Goal: Task Accomplishment & Management: Manage account settings

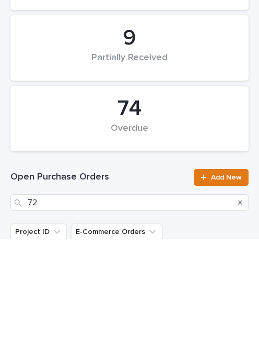
type input "7"
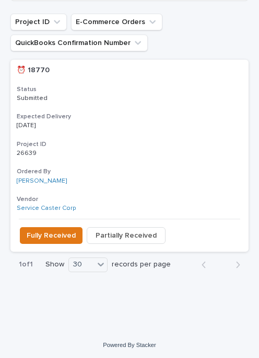
scroll to position [351, 0]
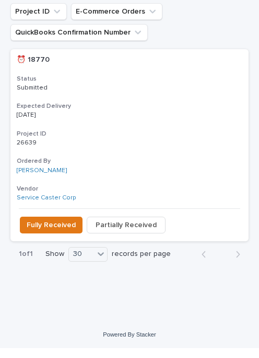
type input "18770"
click at [50, 230] on span "Fully Received" at bounding box center [51, 235] width 49 height 10
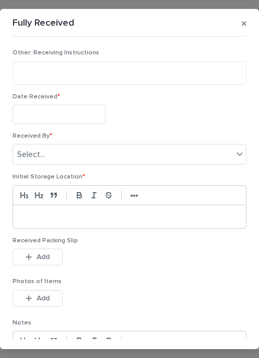
click at [39, 110] on input "text" at bounding box center [59, 114] width 93 height 19
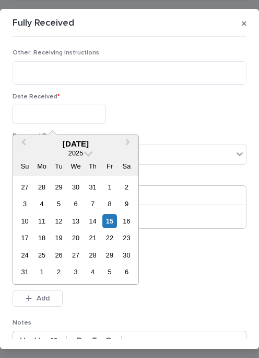
click at [95, 219] on div "14" at bounding box center [93, 221] width 14 height 14
type input "**********"
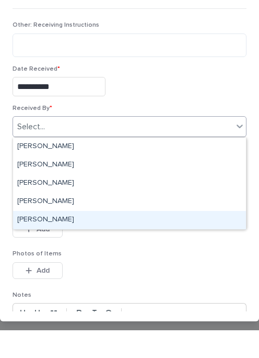
click at [77, 239] on div "[PERSON_NAME]" at bounding box center [129, 248] width 233 height 18
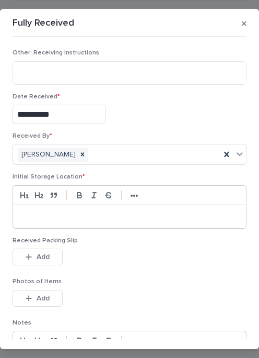
click at [121, 205] on div at bounding box center [129, 216] width 233 height 23
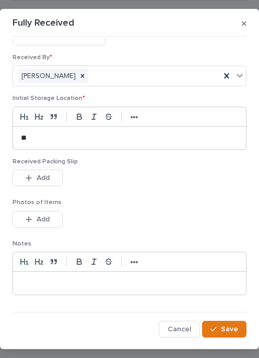
scroll to position [78, 0]
click at [30, 174] on button "Add" at bounding box center [38, 178] width 50 height 17
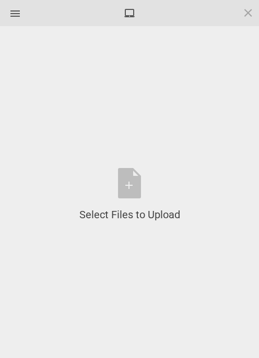
click at [130, 162] on div "Select Files to Upload or Drag and Drop, Copy and Paste Files" at bounding box center [130, 195] width 228 height 306
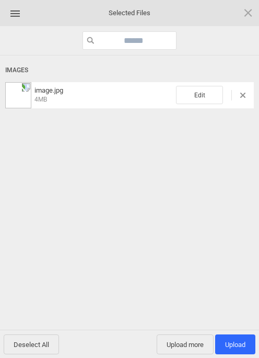
click at [183, 340] on span "Upload more" at bounding box center [185, 344] width 57 height 20
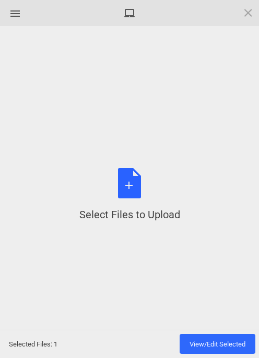
click at [134, 190] on div "Select Files to Upload or Drag and Drop, Copy and Paste Files" at bounding box center [130, 195] width 101 height 54
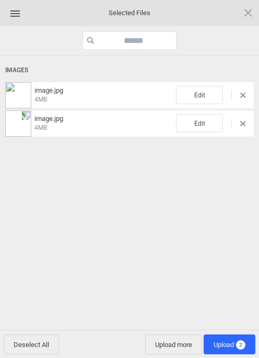
click at [224, 338] on span "Upload 2" at bounding box center [230, 344] width 52 height 20
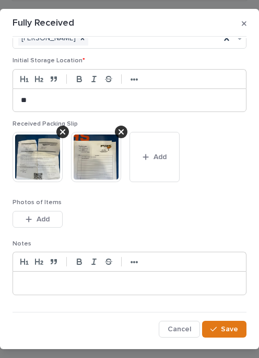
scroll to position [116, 0]
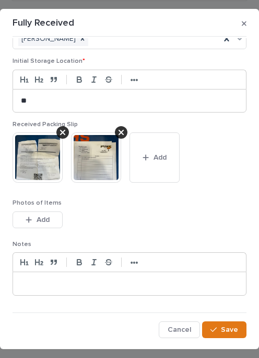
click at [225, 326] on span "Save" at bounding box center [229, 329] width 17 height 7
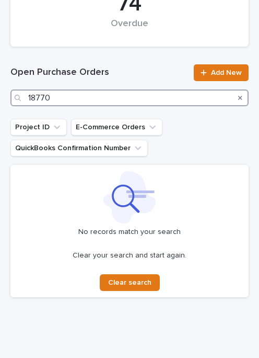
click at [139, 98] on input "18770" at bounding box center [129, 97] width 239 height 17
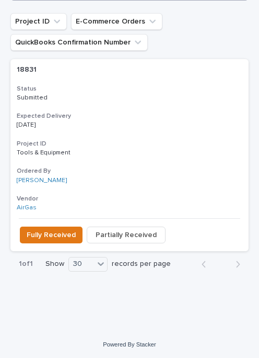
scroll to position [351, 0]
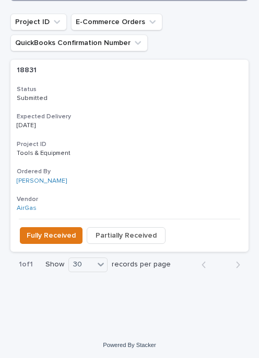
type input "18831"
click at [49, 227] on button "Fully Received" at bounding box center [51, 235] width 63 height 17
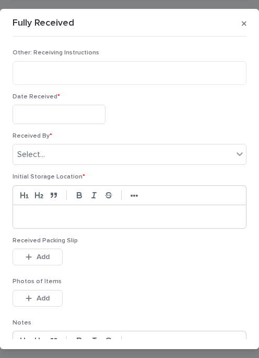
click at [72, 109] on input "text" at bounding box center [59, 114] width 93 height 19
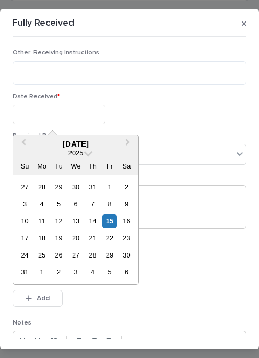
click at [113, 218] on div "15" at bounding box center [110, 221] width 14 height 14
type input "**********"
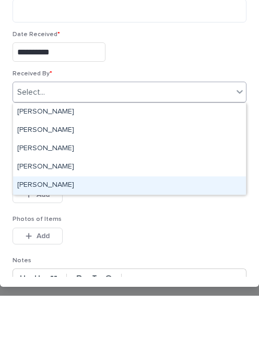
click at [81, 239] on div "[PERSON_NAME]" at bounding box center [129, 248] width 233 height 18
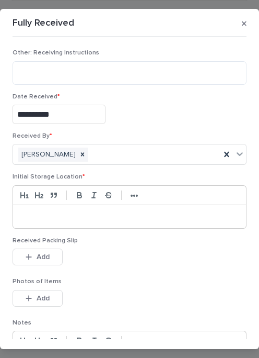
click at [81, 211] on p at bounding box center [130, 216] width 218 height 10
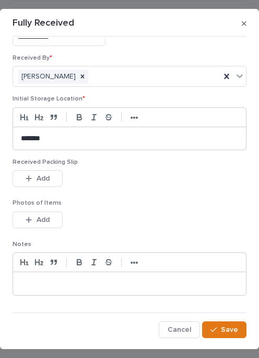
click at [51, 172] on button "Add" at bounding box center [38, 178] width 50 height 17
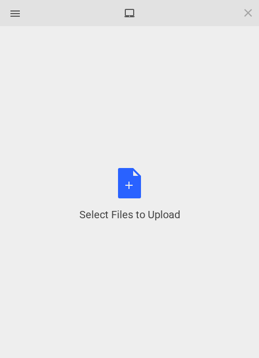
click at [131, 175] on div "Select Files to Upload or Drag and Drop, Copy and Paste Files" at bounding box center [130, 195] width 101 height 54
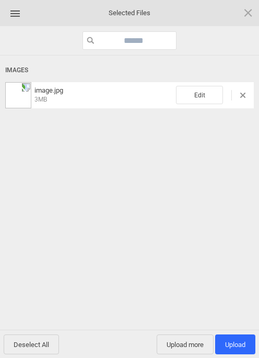
click at [180, 338] on span "Upload more" at bounding box center [185, 344] width 57 height 20
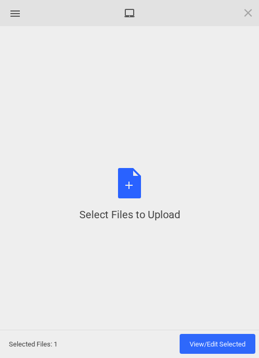
click at [133, 181] on div "Select Files to Upload or Drag and Drop, Copy and Paste Files" at bounding box center [130, 195] width 101 height 54
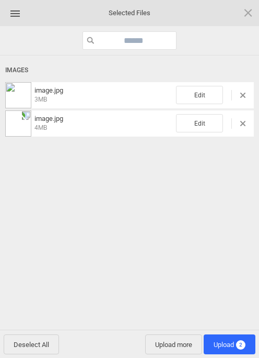
click at [235, 341] on span "Upload 2" at bounding box center [230, 345] width 32 height 8
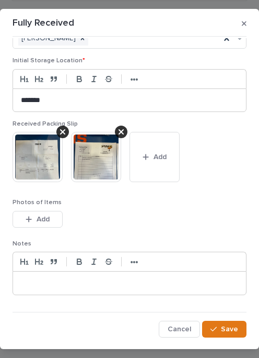
scroll to position [116, 0]
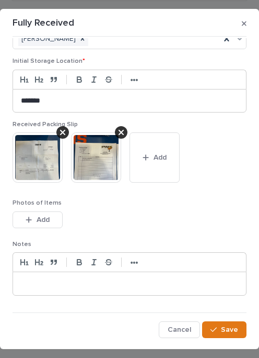
click at [230, 323] on button "Save" at bounding box center [224, 329] width 44 height 17
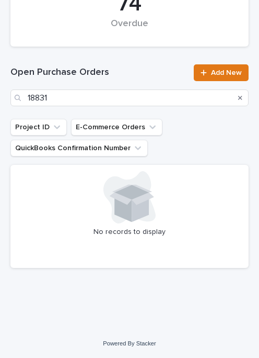
scroll to position [246, 0]
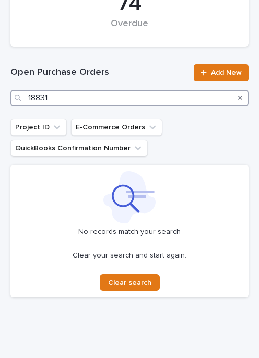
click at [103, 94] on input "18831" at bounding box center [129, 97] width 239 height 17
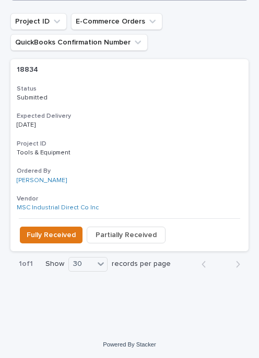
scroll to position [351, 0]
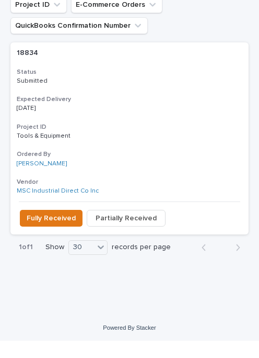
type input "18834"
click at [43, 230] on span "Fully Received" at bounding box center [51, 235] width 49 height 10
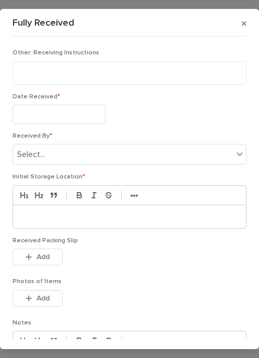
click at [66, 108] on input "text" at bounding box center [59, 114] width 93 height 19
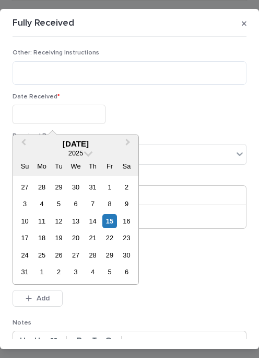
click at [111, 214] on div "15" at bounding box center [110, 221] width 14 height 14
type input "**********"
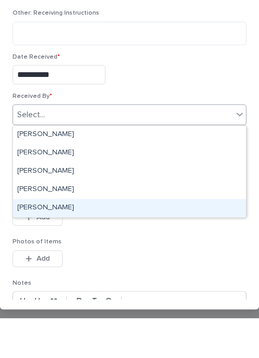
click at [41, 239] on div "[PERSON_NAME]" at bounding box center [129, 248] width 233 height 18
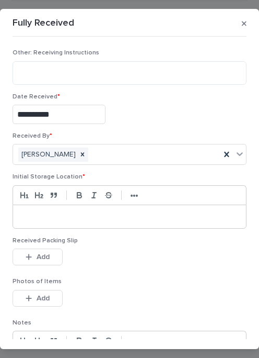
click at [96, 208] on div at bounding box center [129, 216] width 233 height 23
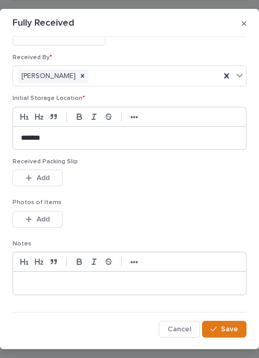
scroll to position [78, 0]
click at [48, 177] on span "Add" at bounding box center [43, 178] width 13 height 7
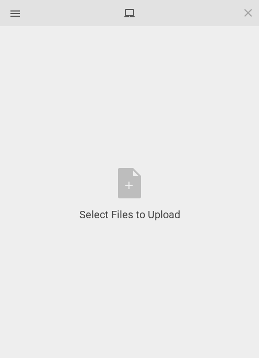
click at [132, 179] on div "Select Files to Upload or Drag and Drop, Copy and Paste Files" at bounding box center [130, 195] width 101 height 54
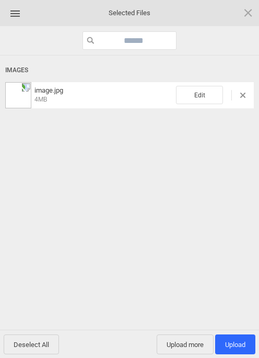
click at [182, 337] on span "Upload more" at bounding box center [185, 344] width 57 height 20
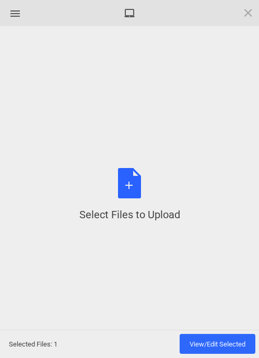
click at [129, 185] on div "Select Files to Upload or Drag and Drop, Copy and Paste Files" at bounding box center [130, 195] width 101 height 54
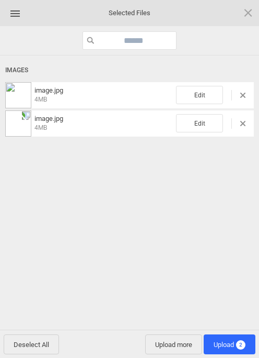
click at [233, 341] on span "Upload 2" at bounding box center [230, 345] width 32 height 8
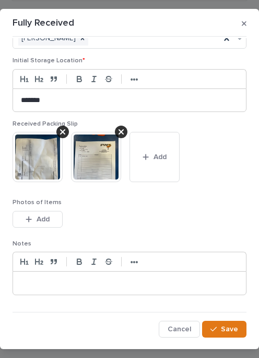
scroll to position [116, 0]
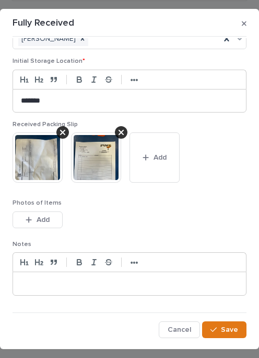
click at [230, 322] on button "Save" at bounding box center [224, 329] width 44 height 17
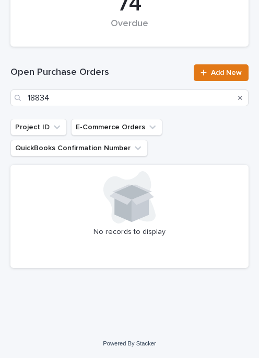
scroll to position [246, 0]
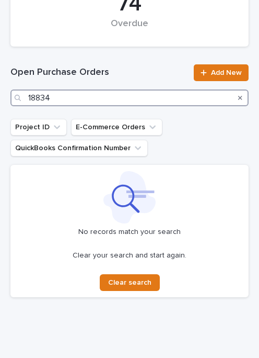
click at [95, 93] on input "18834" at bounding box center [129, 97] width 239 height 17
click at [67, 97] on input "18834" at bounding box center [129, 97] width 239 height 17
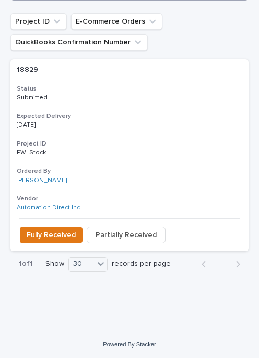
scroll to position [351, 0]
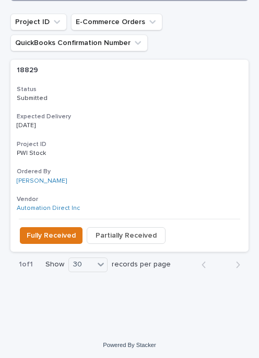
type input "18829"
click at [46, 230] on span "Fully Received" at bounding box center [51, 235] width 49 height 10
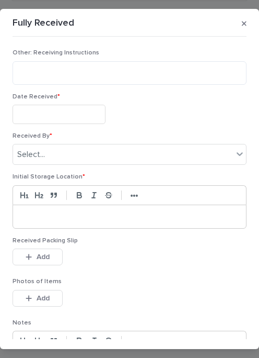
click at [61, 107] on input "text" at bounding box center [59, 114] width 93 height 19
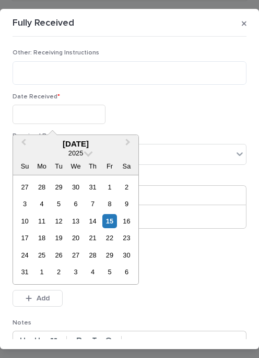
click at [112, 215] on div "15" at bounding box center [110, 221] width 14 height 14
type input "**********"
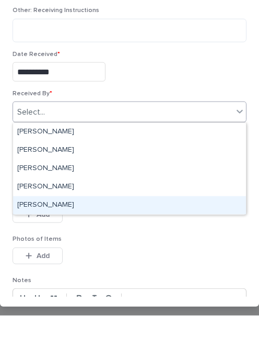
click at [86, 239] on div "[PERSON_NAME]" at bounding box center [129, 248] width 233 height 18
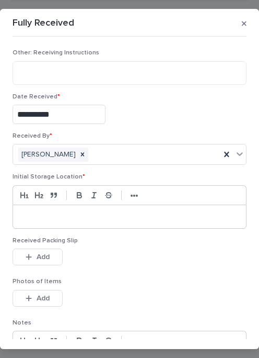
click at [50, 211] on p at bounding box center [130, 216] width 218 height 10
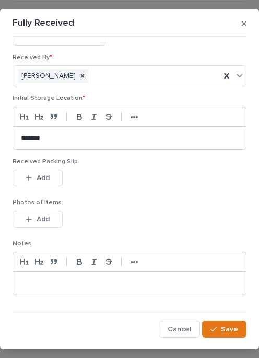
scroll to position [78, 0]
click at [48, 172] on button "Add" at bounding box center [38, 178] width 50 height 17
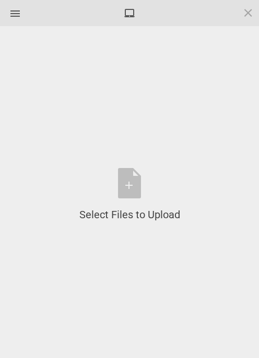
click at [132, 179] on div "Select Files to Upload or Drag and Drop, Copy and Paste Files" at bounding box center [130, 195] width 101 height 54
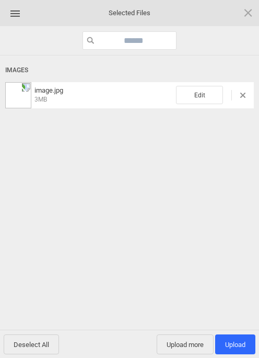
click at [193, 341] on span "Upload more" at bounding box center [185, 344] width 57 height 20
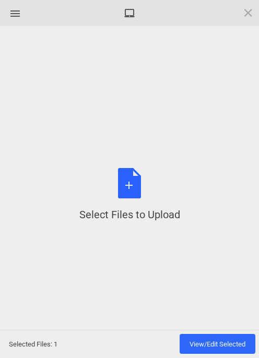
click at [140, 177] on div "Select Files to Upload or Drag and Drop, Copy and Paste Files" at bounding box center [130, 195] width 101 height 54
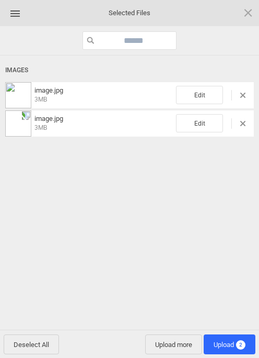
click at [229, 338] on span "Upload 2" at bounding box center [230, 344] width 52 height 20
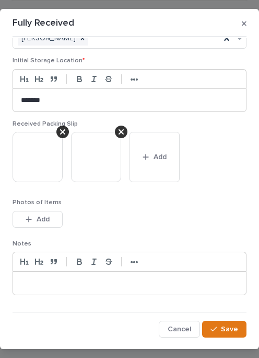
scroll to position [116, 0]
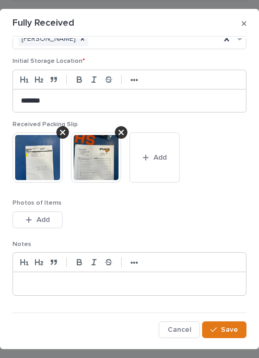
click at [232, 323] on button "Save" at bounding box center [224, 329] width 44 height 17
